Goal: Book appointment/travel/reservation

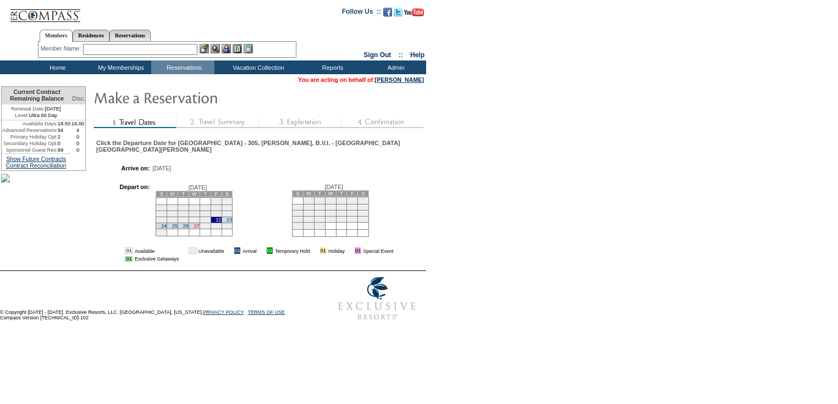
click at [199, 224] on link "27" at bounding box center [196, 225] width 5 height 5
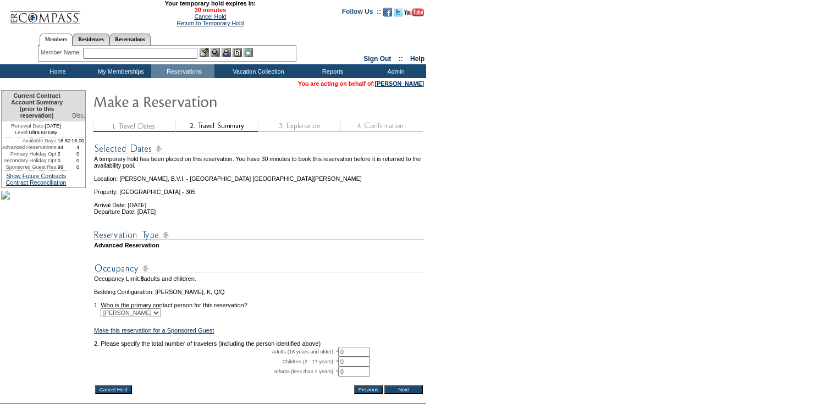
drag, startPoint x: 355, startPoint y: 367, endPoint x: 330, endPoint y: 368, distance: 24.7
click at [332, 357] on tr "Adults (18 years and older): * 0 * *" at bounding box center [259, 352] width 330 height 10
type input "2"
drag, startPoint x: 449, startPoint y: 346, endPoint x: 465, endPoint y: 341, distance: 17.4
click at [449, 345] on form "29:59 Your temporary hold expires in: 30 minutes Cancel Hold Return to Temporar…" at bounding box center [419, 229] width 838 height 459
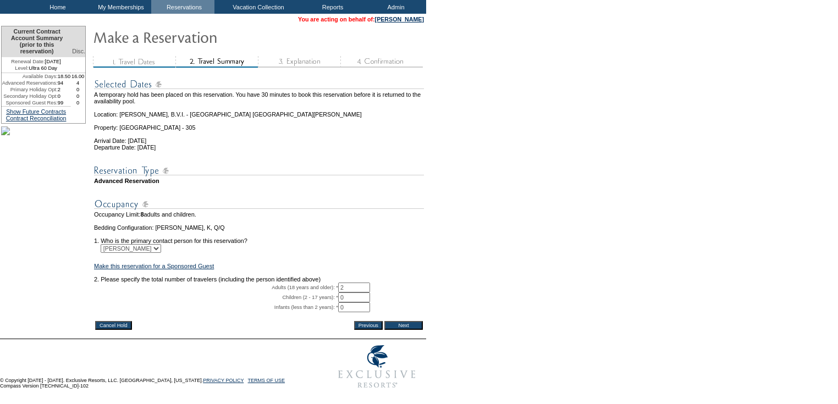
scroll to position [92, 0]
click at [403, 321] on input "Next" at bounding box center [403, 325] width 38 height 9
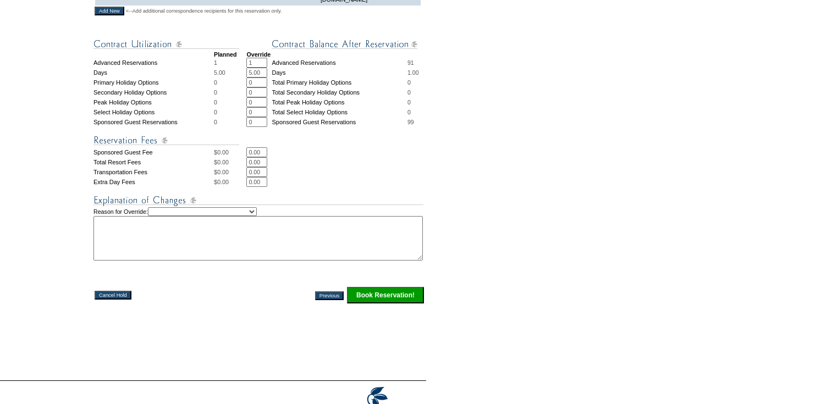
scroll to position [440, 0]
click at [367, 299] on input "Book Reservation!" at bounding box center [385, 294] width 77 height 16
